Goal: Information Seeking & Learning: Learn about a topic

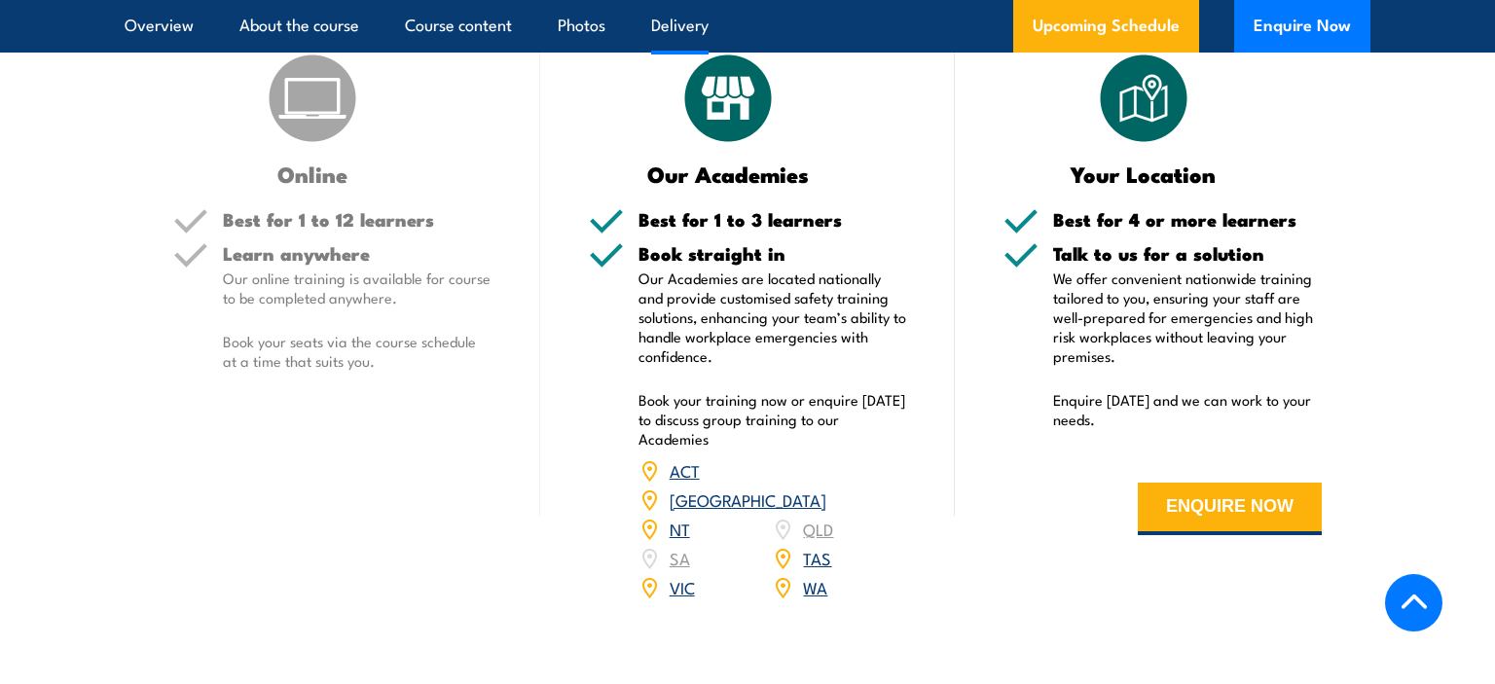
scroll to position [2877, 0]
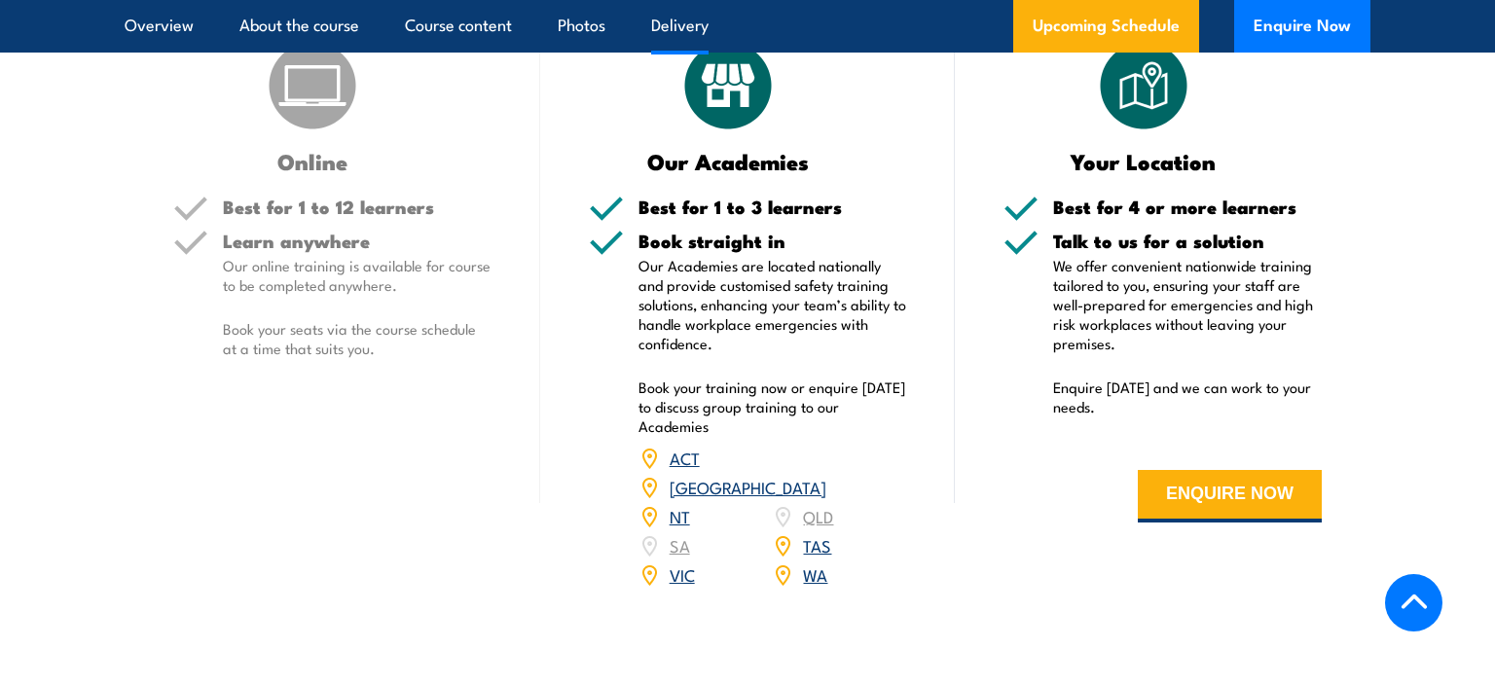
click at [685, 586] on link "VIC" at bounding box center [682, 574] width 25 height 23
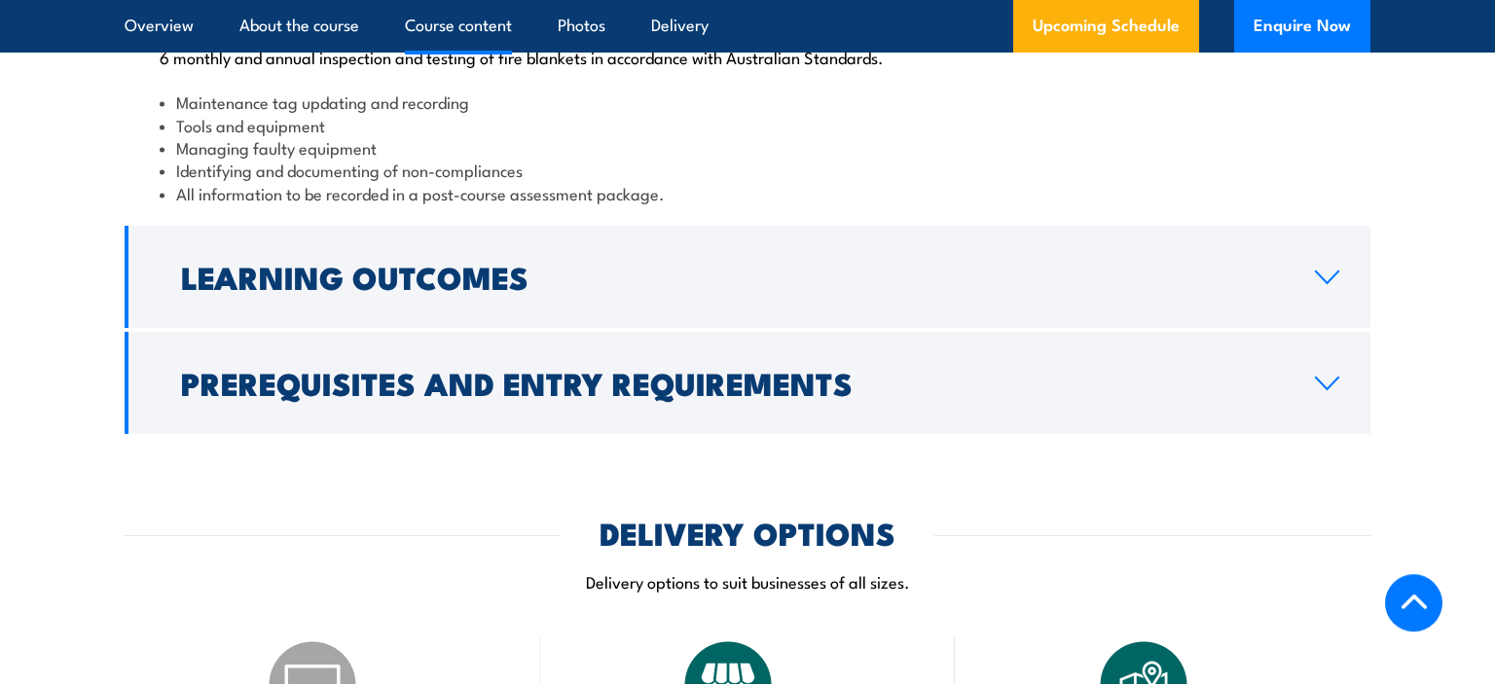
scroll to position [2175, 0]
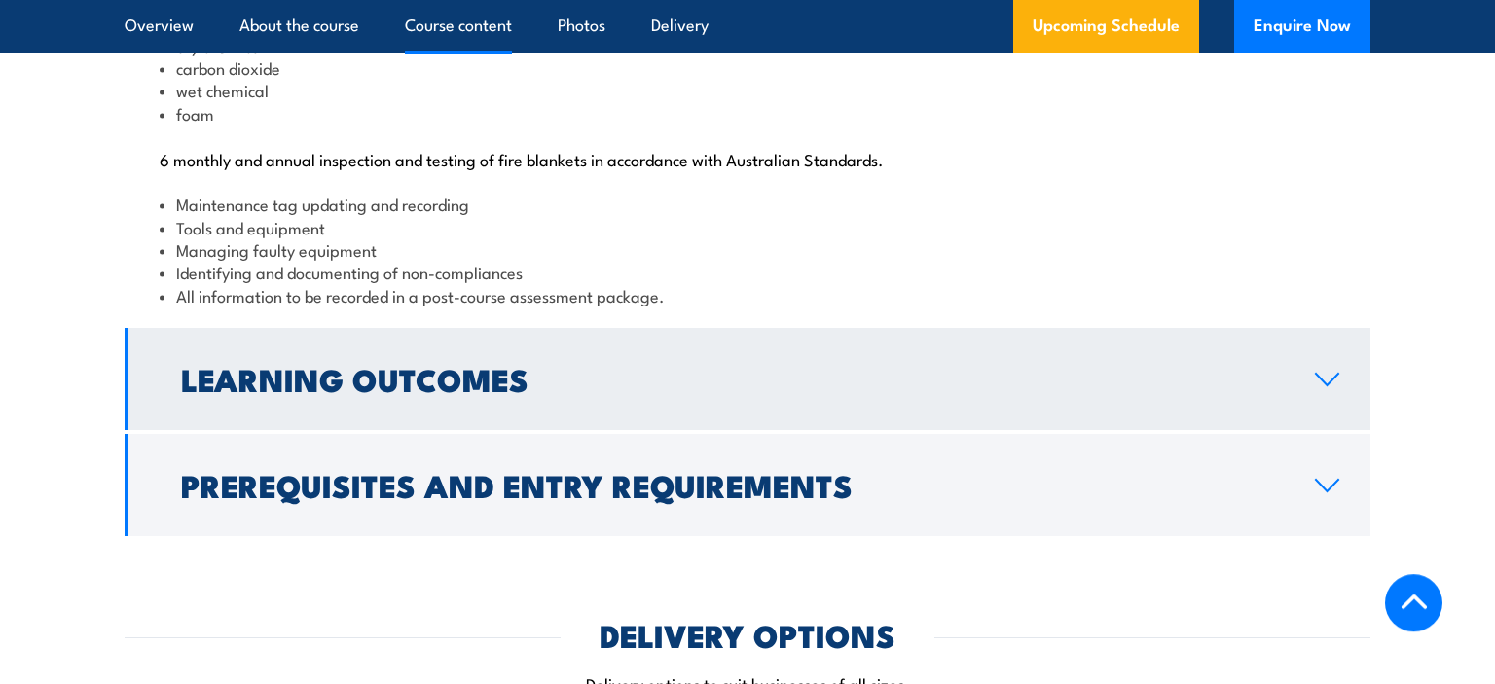
click at [295, 392] on h2 "Learning Outcomes" at bounding box center [732, 378] width 1103 height 27
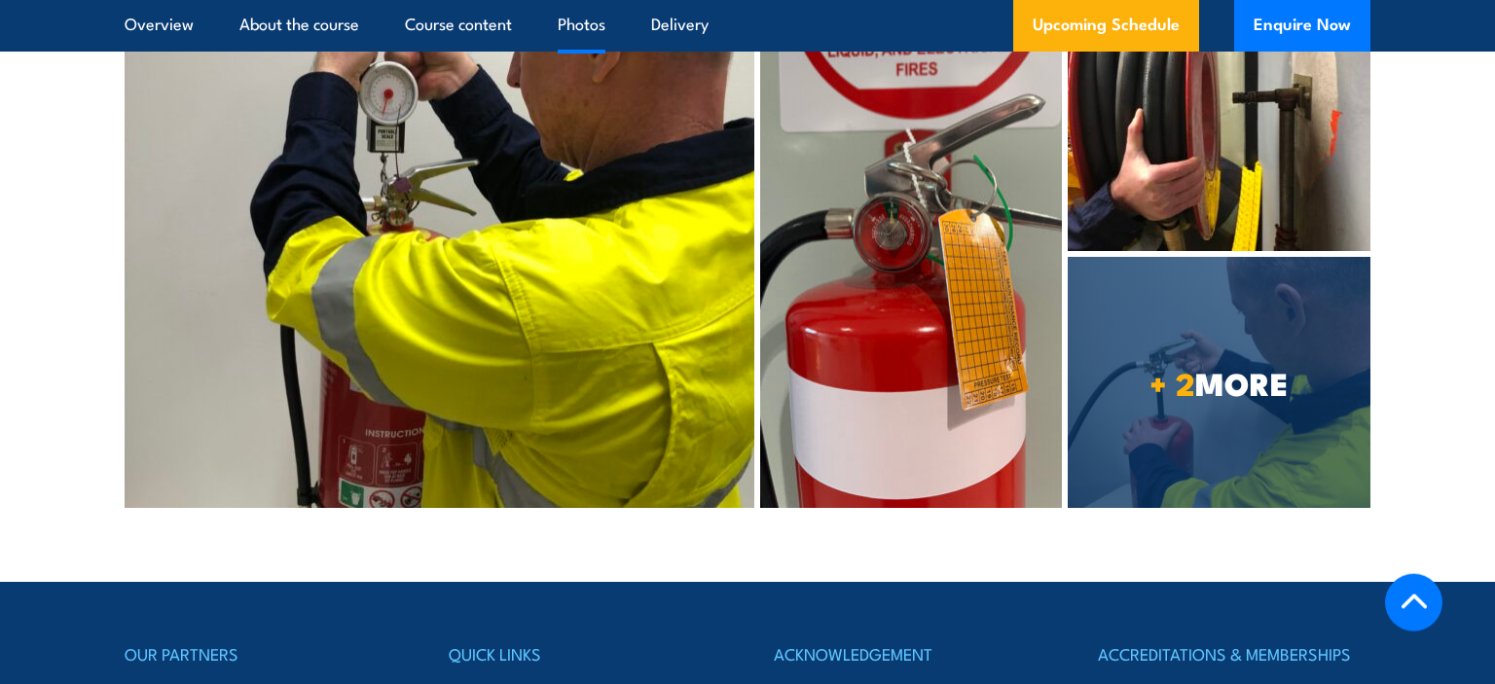
scroll to position [5461, 0]
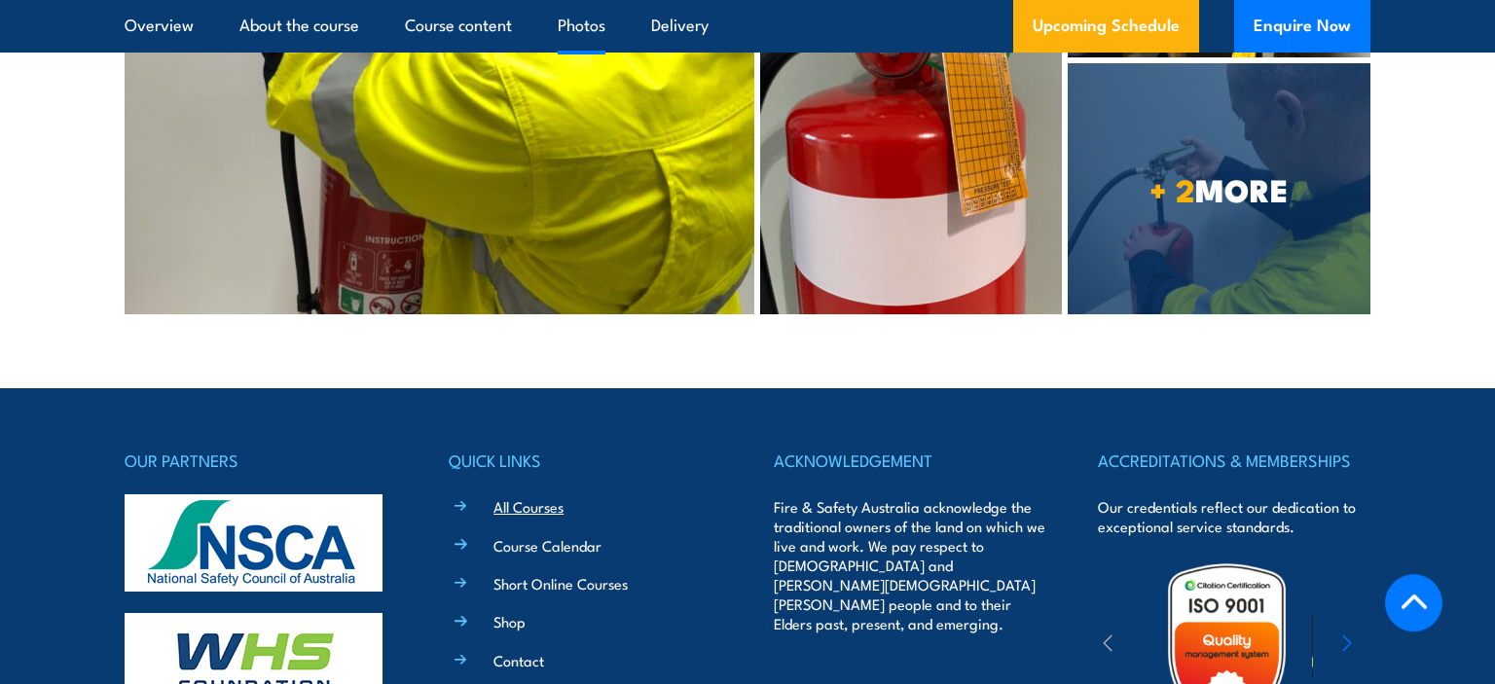
click at [512, 517] on link "All Courses" at bounding box center [528, 506] width 70 height 20
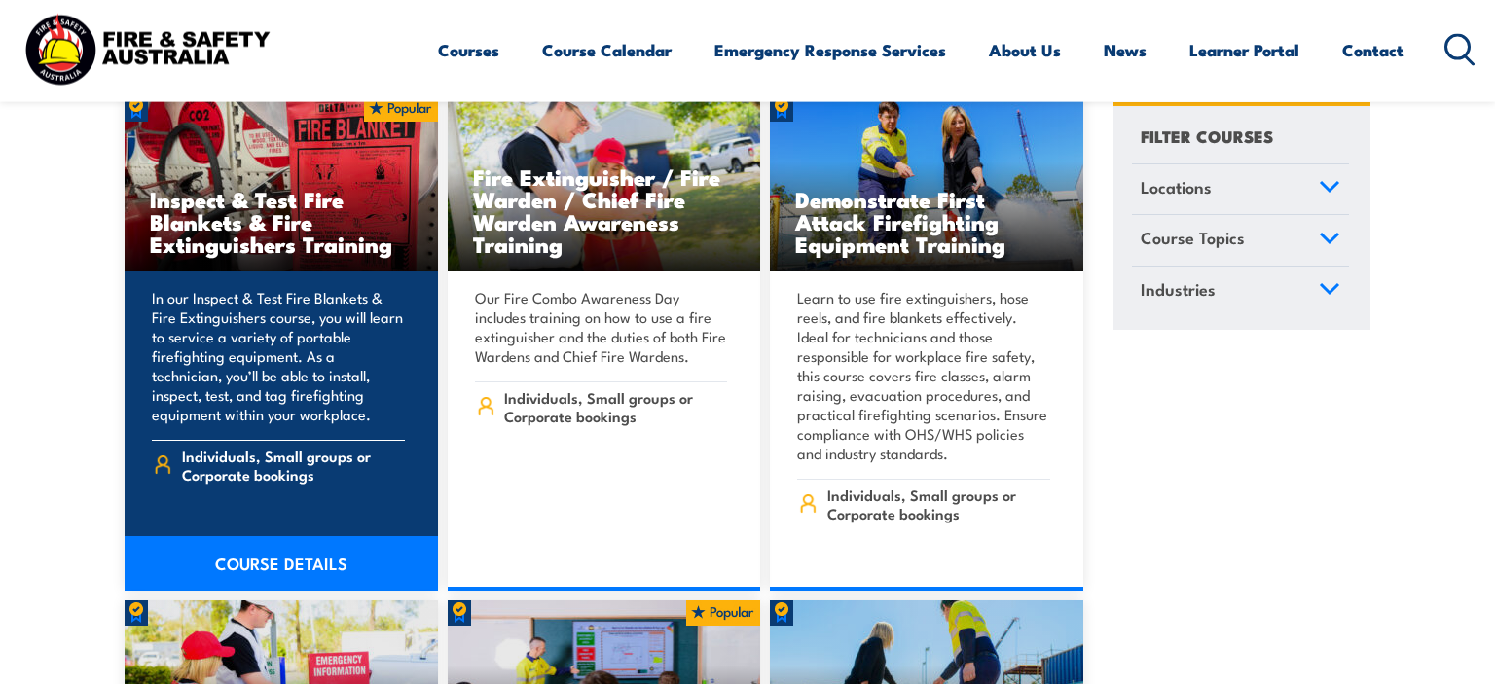
scroll to position [20964, 0]
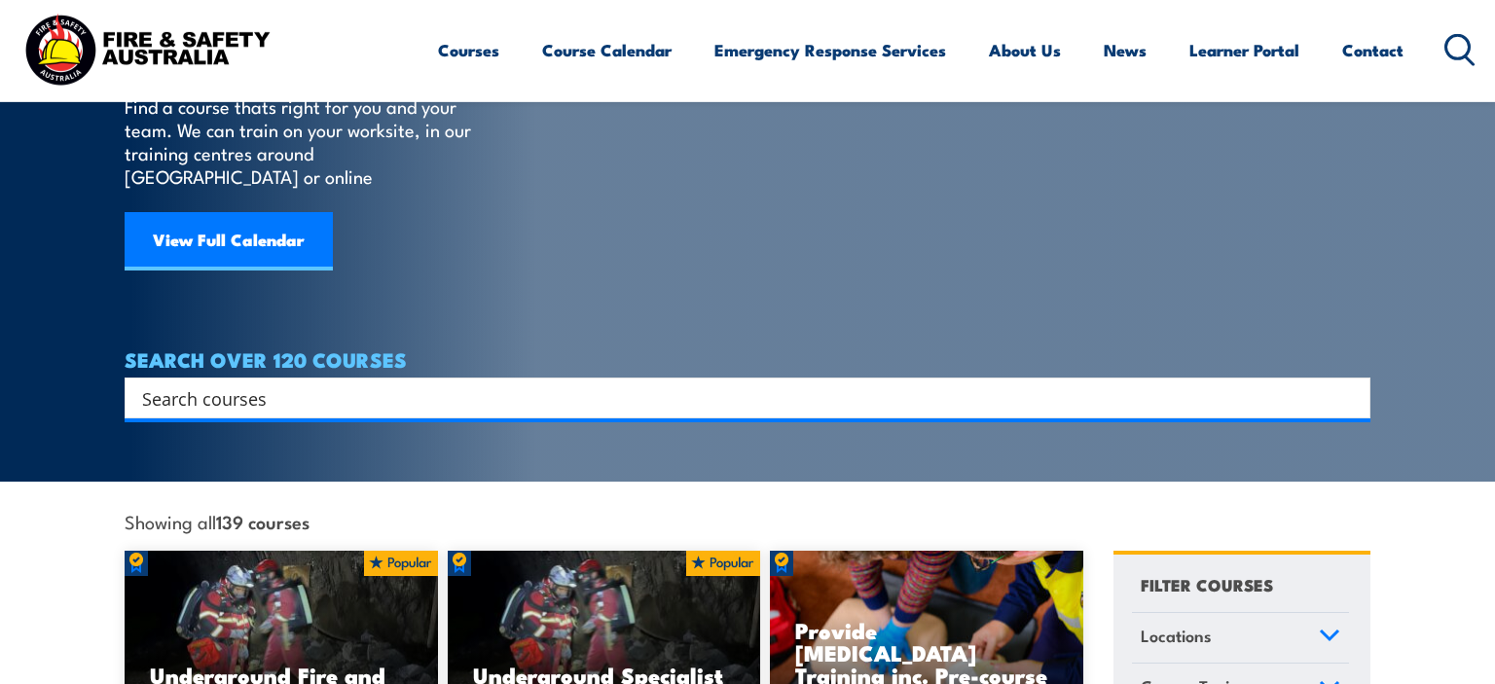
scroll to position [0, 0]
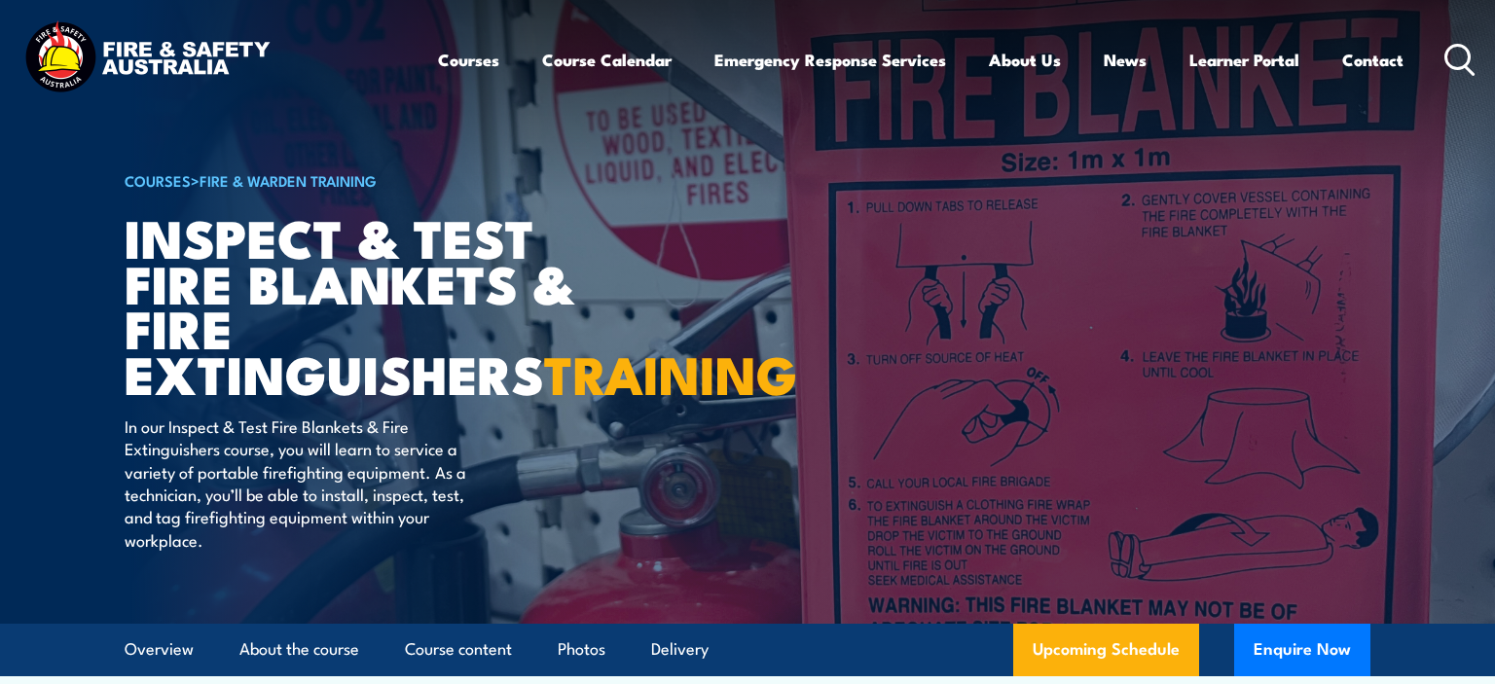
drag, startPoint x: 74, startPoint y: 477, endPoint x: 204, endPoint y: -110, distance: 601.1
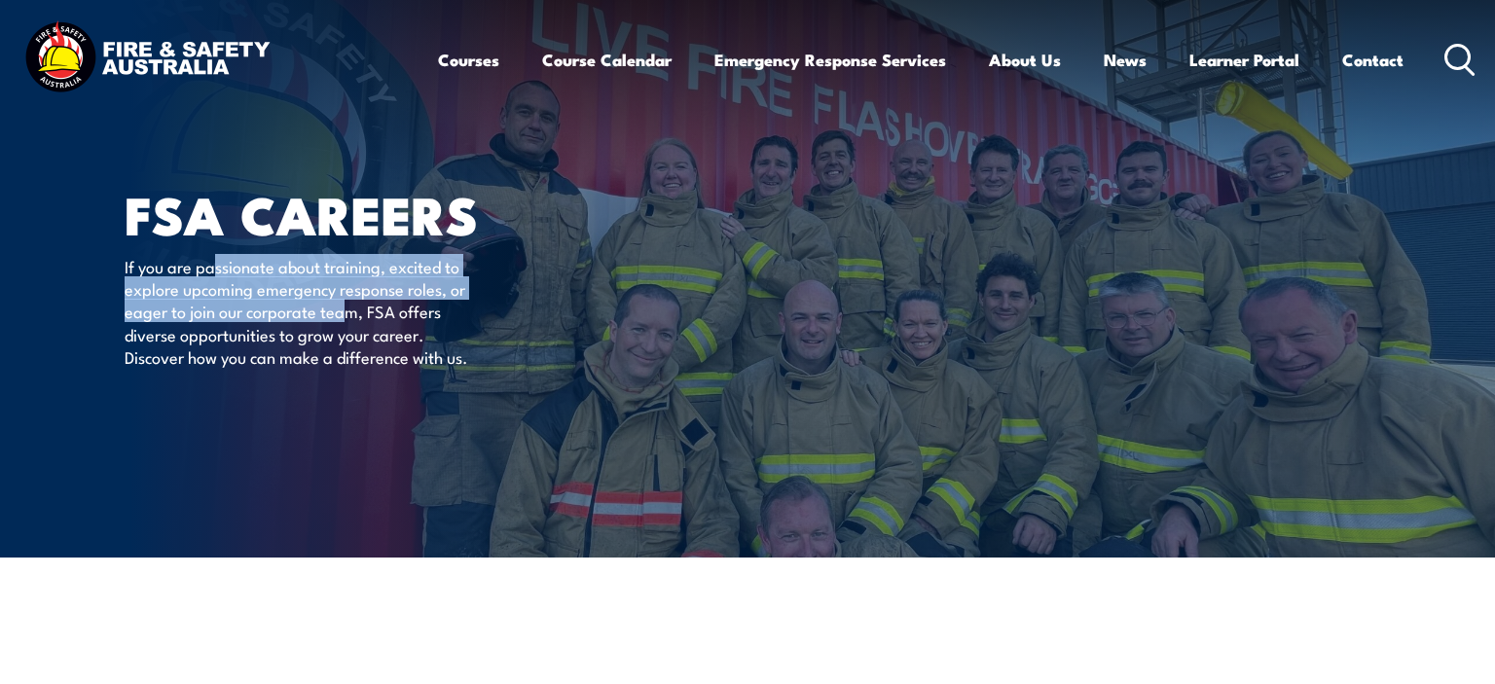
drag, startPoint x: 217, startPoint y: 262, endPoint x: 345, endPoint y: 309, distance: 135.8
click at [345, 309] on p "If you are passionate about training, excited to explore upcoming emergency res…" at bounding box center [302, 312] width 355 height 114
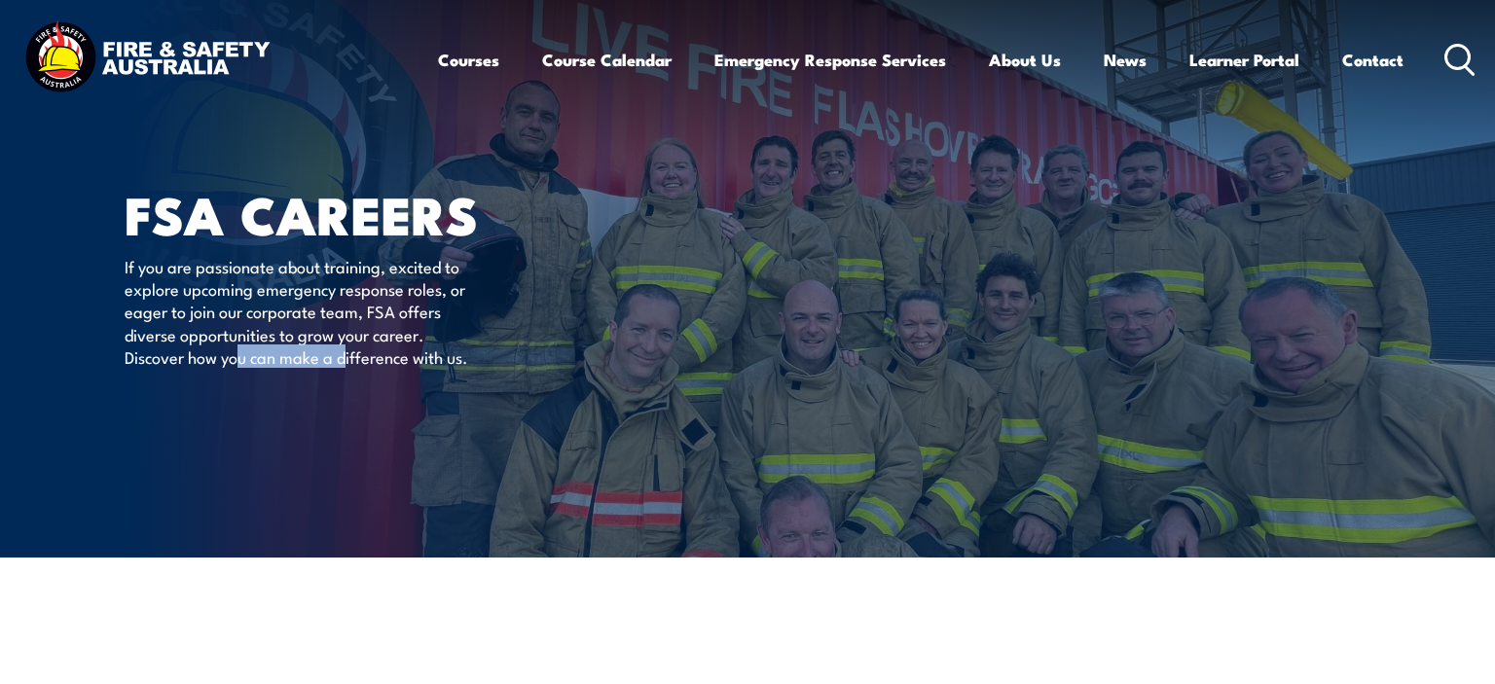
drag, startPoint x: 236, startPoint y: 358, endPoint x: 341, endPoint y: 352, distance: 104.3
click at [345, 355] on p "If you are passionate about training, excited to explore upcoming emergency res…" at bounding box center [302, 312] width 355 height 114
click at [341, 352] on p "If you are passionate about training, excited to explore upcoming emergency res…" at bounding box center [302, 312] width 355 height 114
